Goal: Ask a question

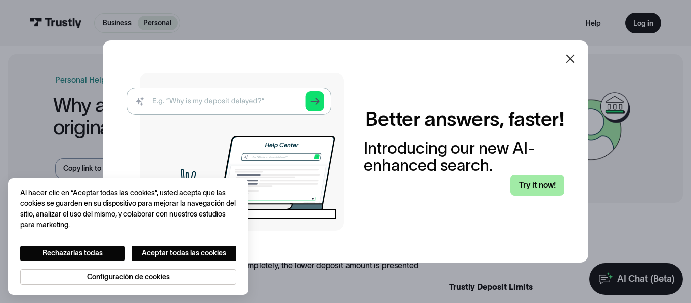
click at [534, 189] on link "Try it now!" at bounding box center [538, 185] width 54 height 21
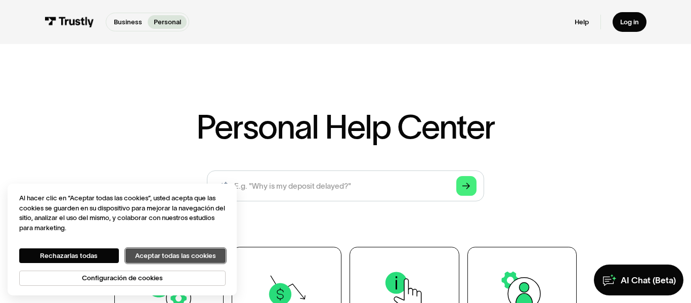
click at [186, 256] on button "Aceptar todas las cookies" at bounding box center [176, 256] width 100 height 14
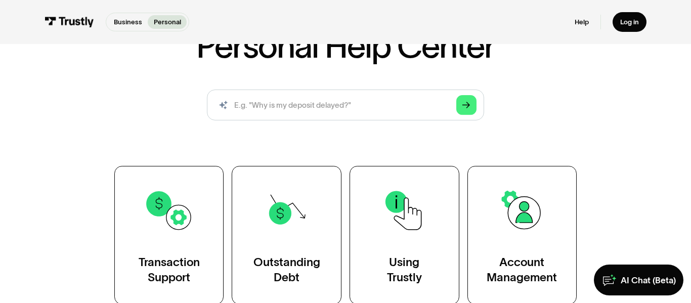
scroll to position [61, 0]
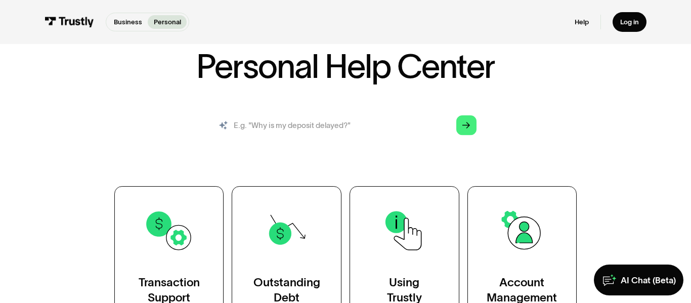
click at [362, 114] on input "search" at bounding box center [345, 125] width 277 height 30
click at [470, 121] on icon "Arrow Right" at bounding box center [467, 125] width 8 height 8
click at [395, 127] on input "search" at bounding box center [345, 125] width 277 height 30
click at [468, 124] on icon "Arrow Right" at bounding box center [467, 125] width 8 height 8
